Goal: Find specific page/section: Find specific page/section

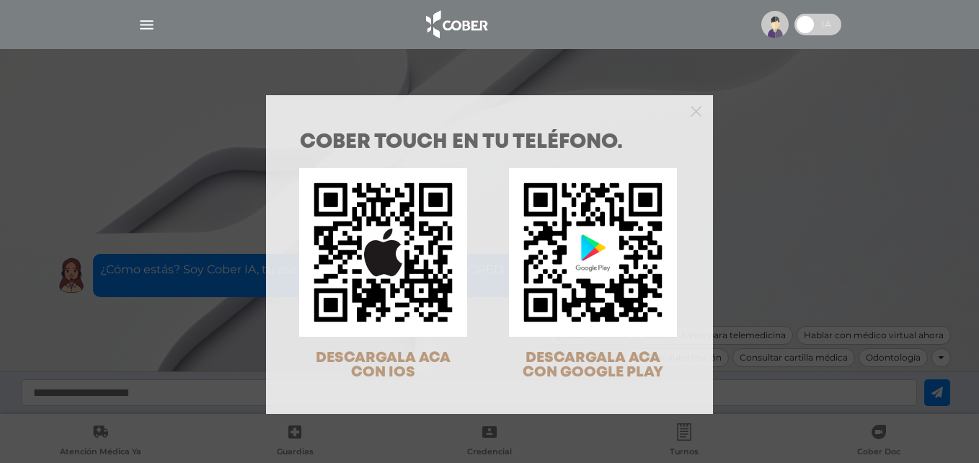
click at [155, 21] on div "COBER TOUCH en tu teléfono. DESCARGALA ACA CON IOS DESCARGALA ACA CON GOOGLE PL…" at bounding box center [489, 231] width 979 height 463
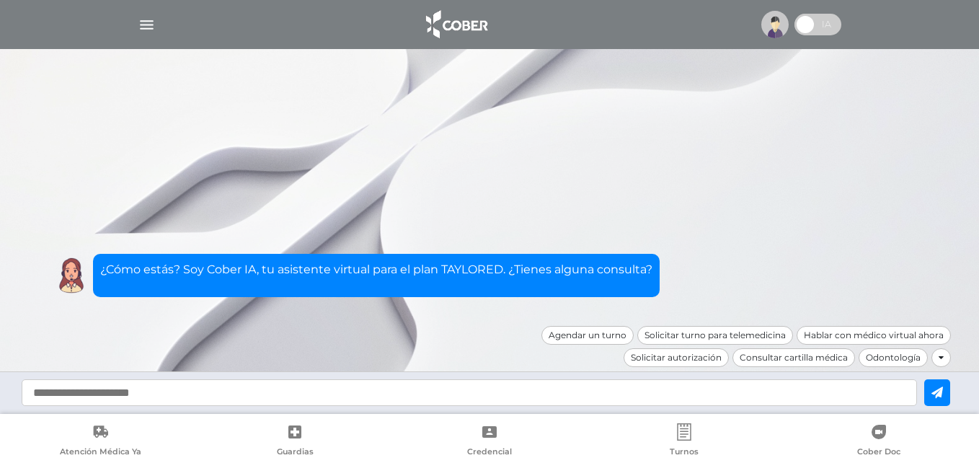
click at [146, 25] on img "button" at bounding box center [147, 25] width 18 height 18
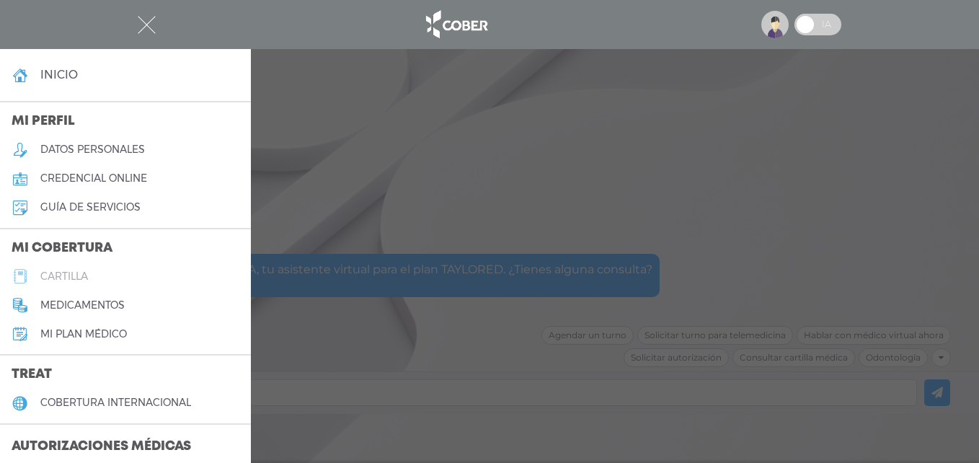
click at [85, 272] on h5 "cartilla" at bounding box center [64, 276] width 48 height 12
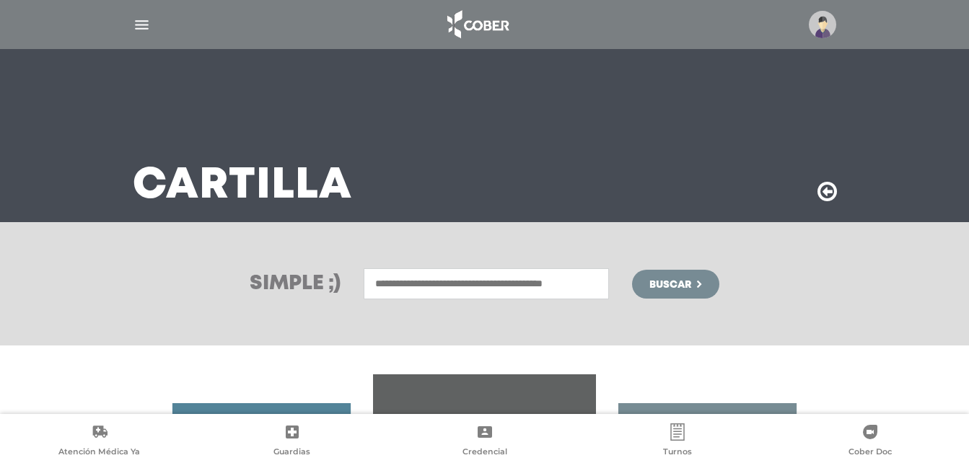
drag, startPoint x: 574, startPoint y: 286, endPoint x: 587, endPoint y: 268, distance: 21.6
click at [572, 286] on input "text" at bounding box center [486, 283] width 245 height 31
type input "**********"
click at [632, 270] on button "Buscar" at bounding box center [675, 284] width 87 height 29
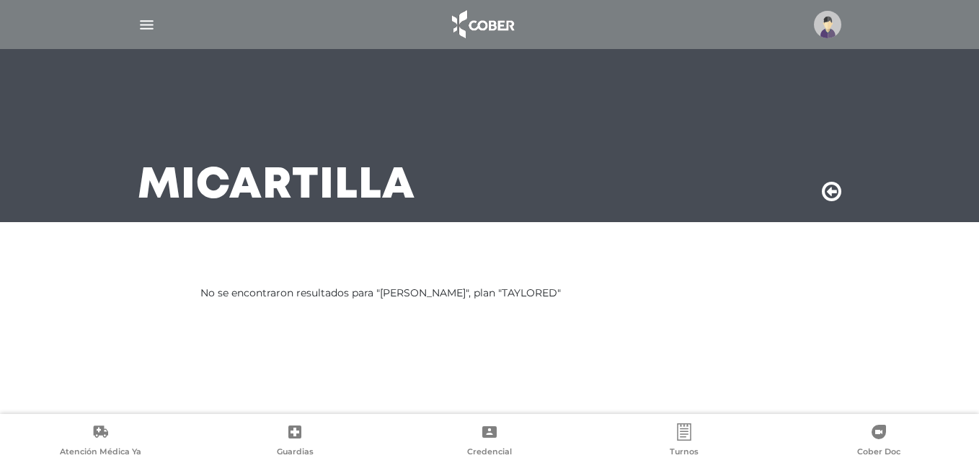
click at [152, 30] on img "button" at bounding box center [147, 25] width 18 height 18
